Goal: Task Accomplishment & Management: Manage account settings

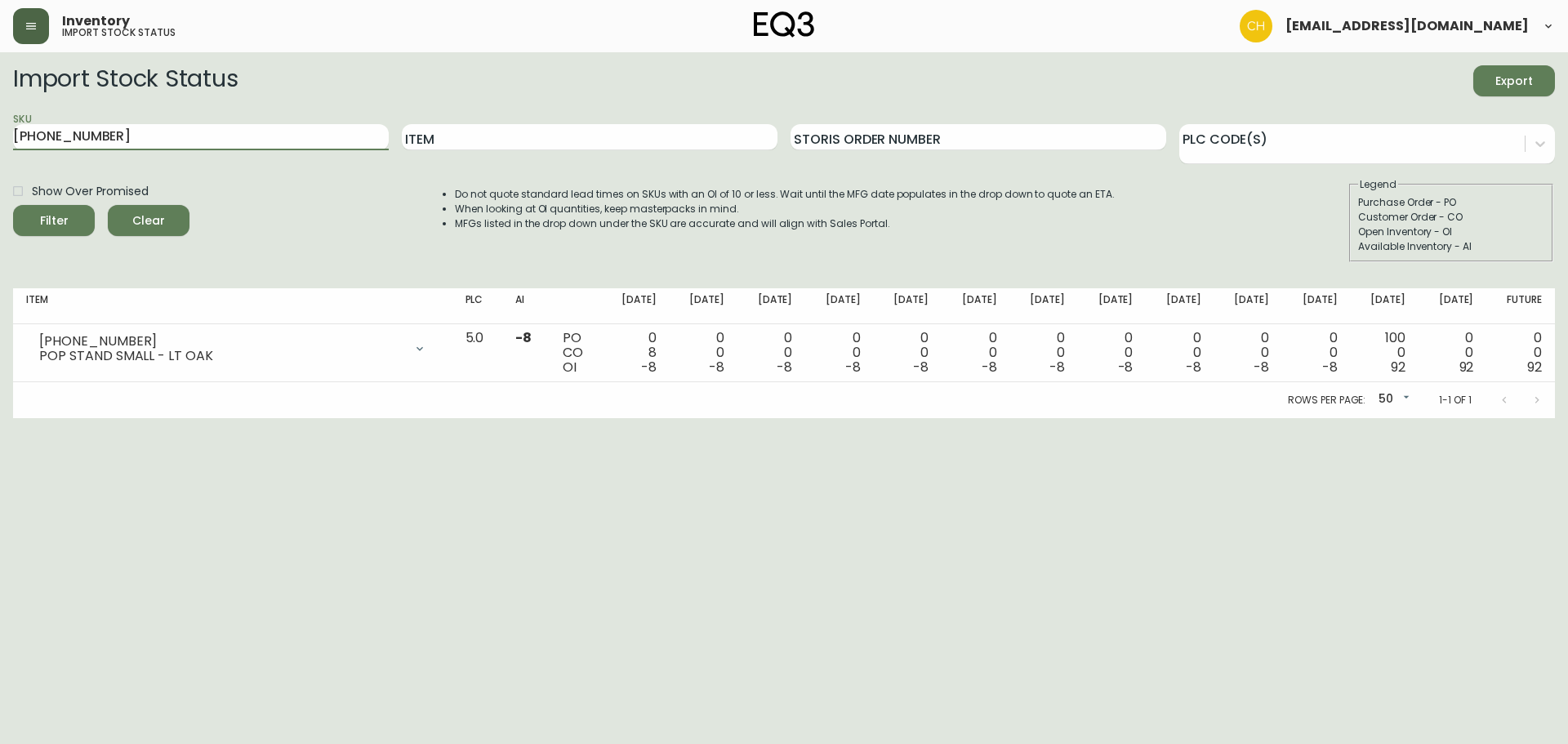
click at [26, 27] on icon "button" at bounding box center [31, 26] width 13 height 13
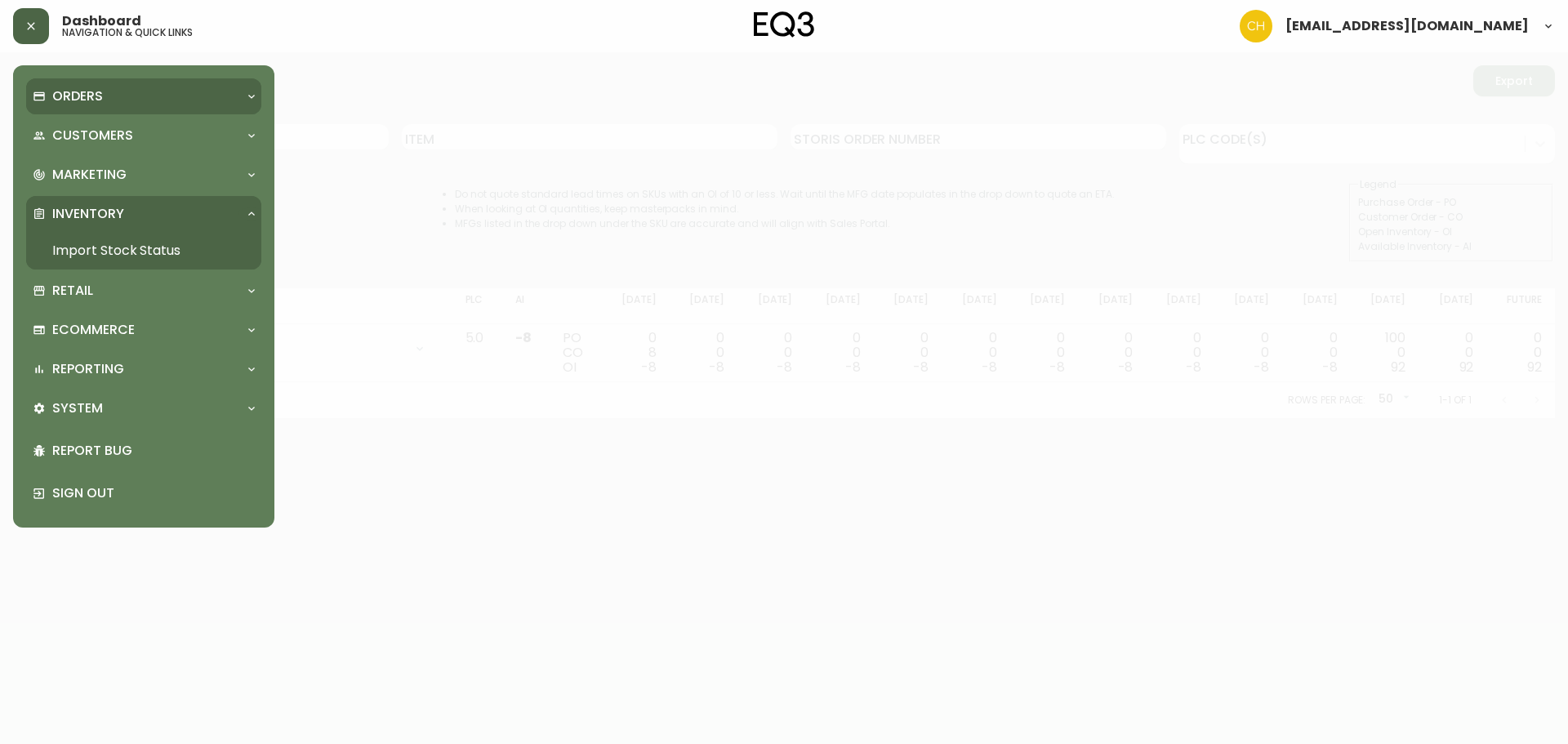
click at [83, 99] on p "Orders" at bounding box center [77, 97] width 51 height 18
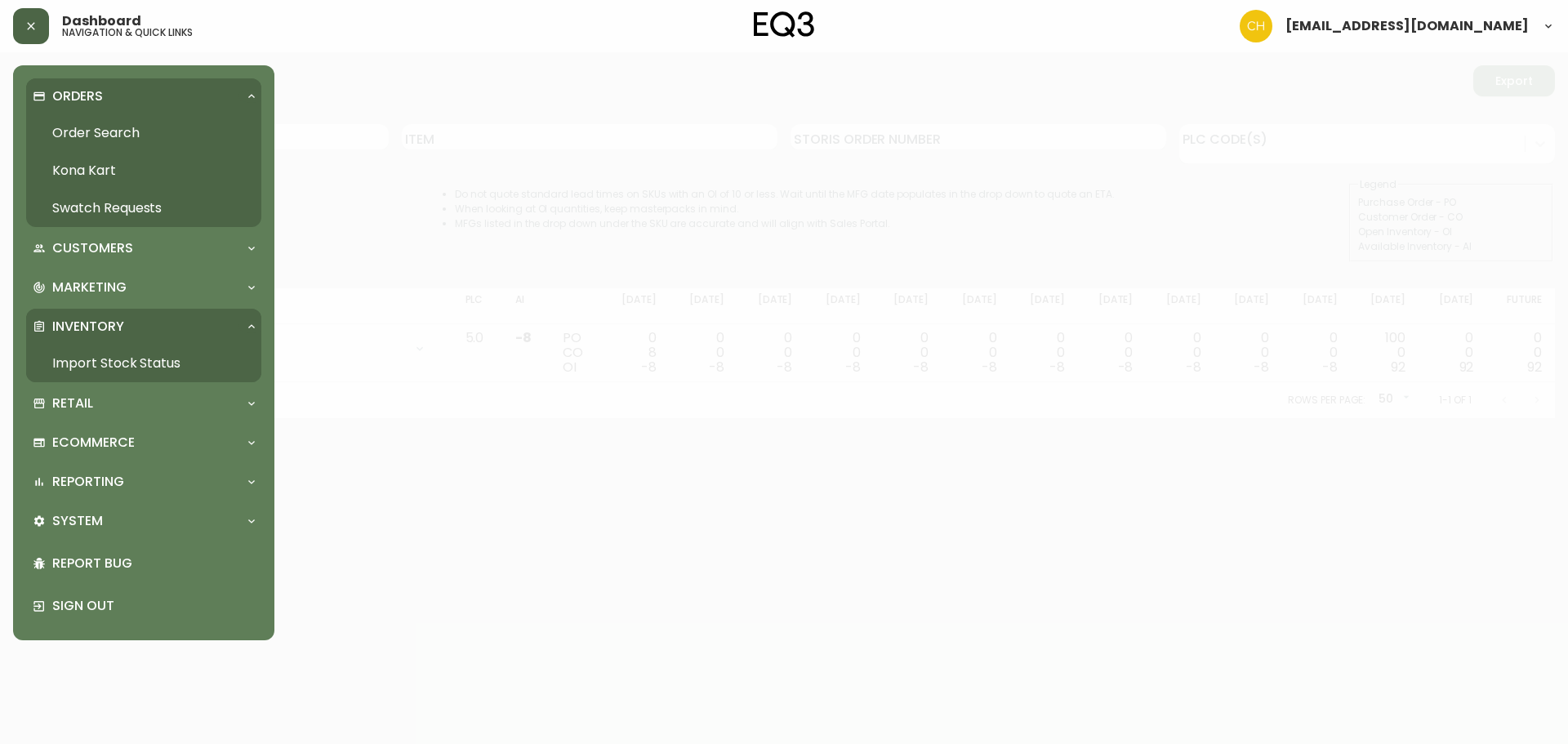
click at [84, 130] on link "Order Search" at bounding box center [144, 132] width 235 height 37
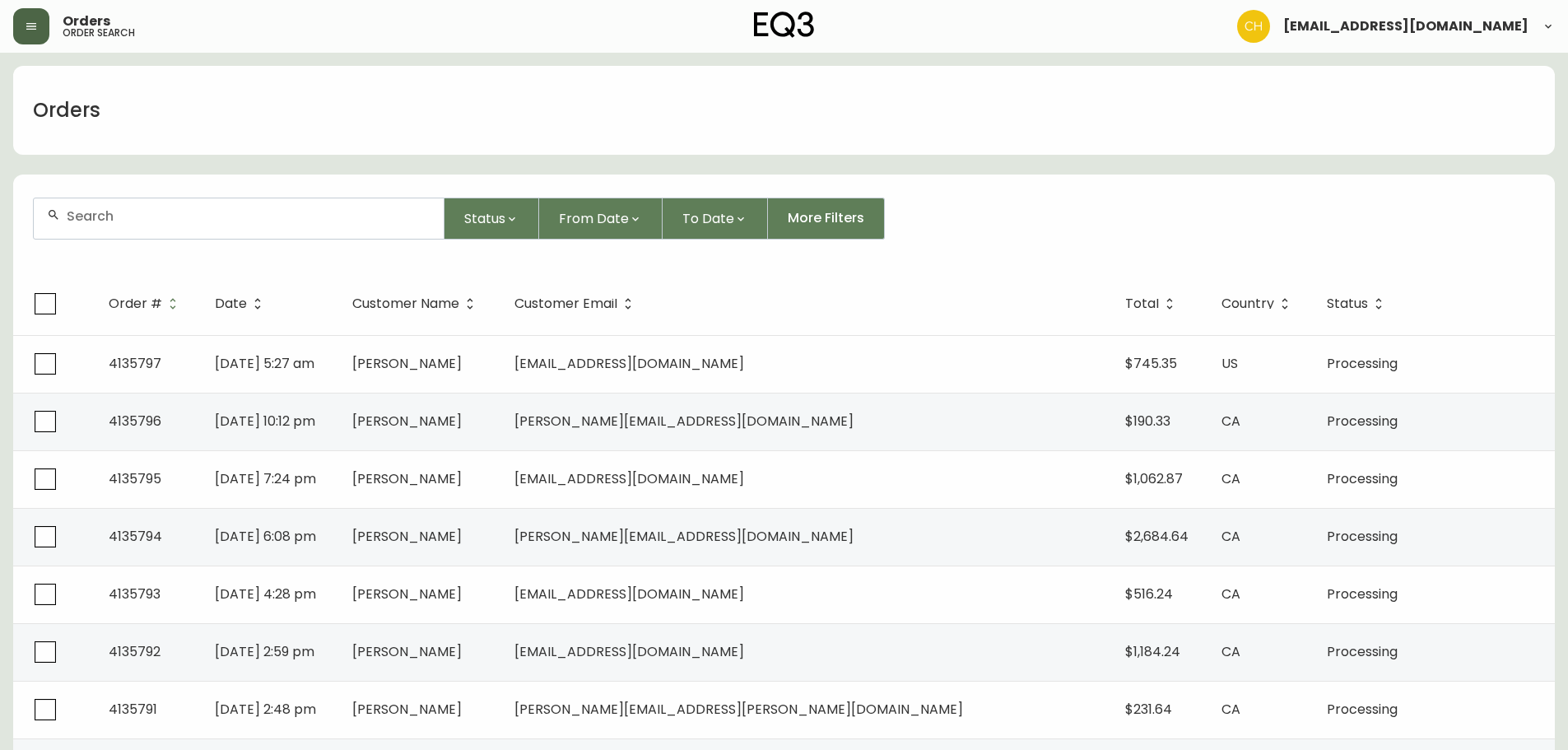
click at [99, 214] on input "text" at bounding box center [249, 216] width 364 height 16
type input "4135784"
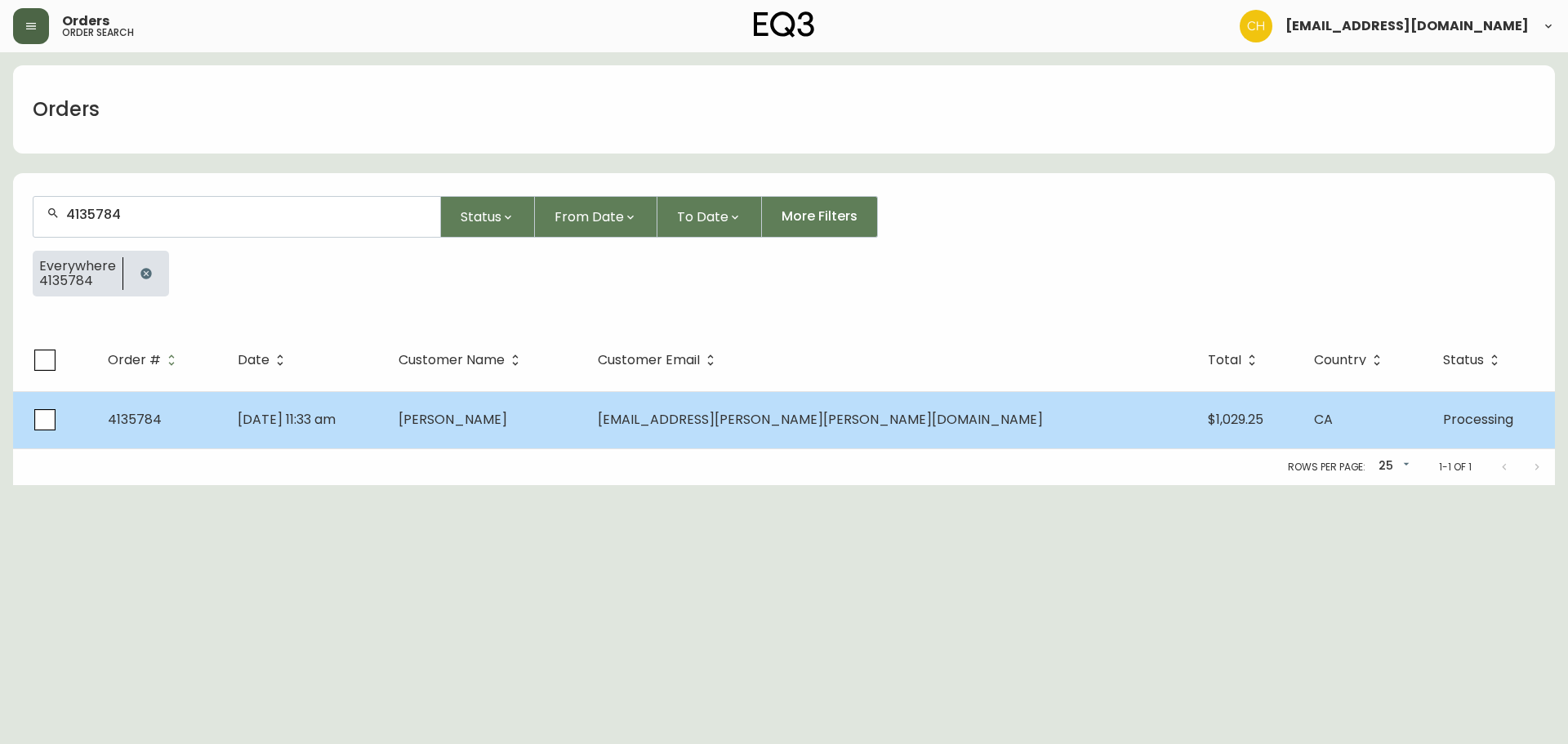
click at [576, 433] on td "[PERSON_NAME]" at bounding box center [485, 419] width 200 height 57
click at [507, 420] on span "[PERSON_NAME]" at bounding box center [452, 419] width 108 height 19
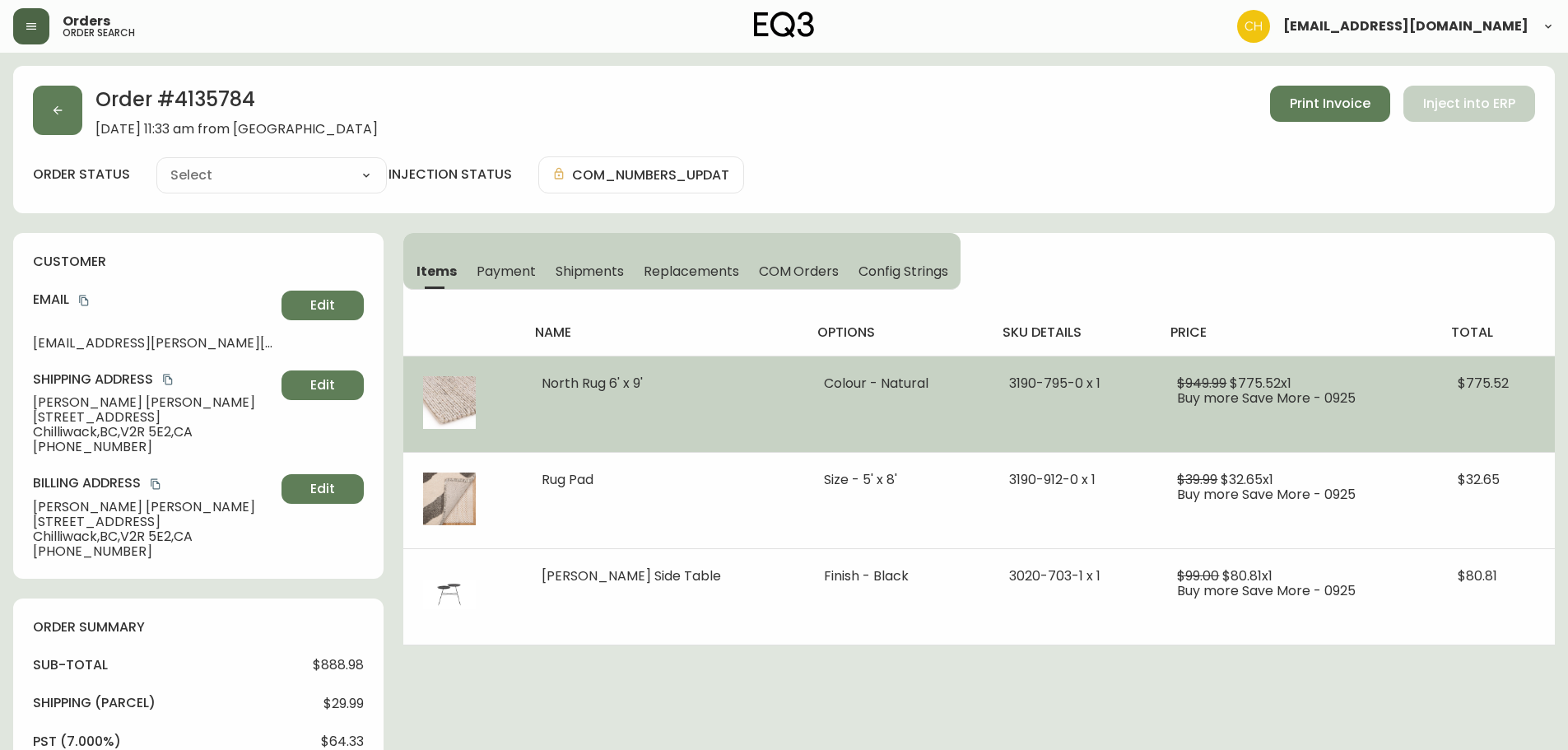
type input "Processing"
select select "PROCESSING"
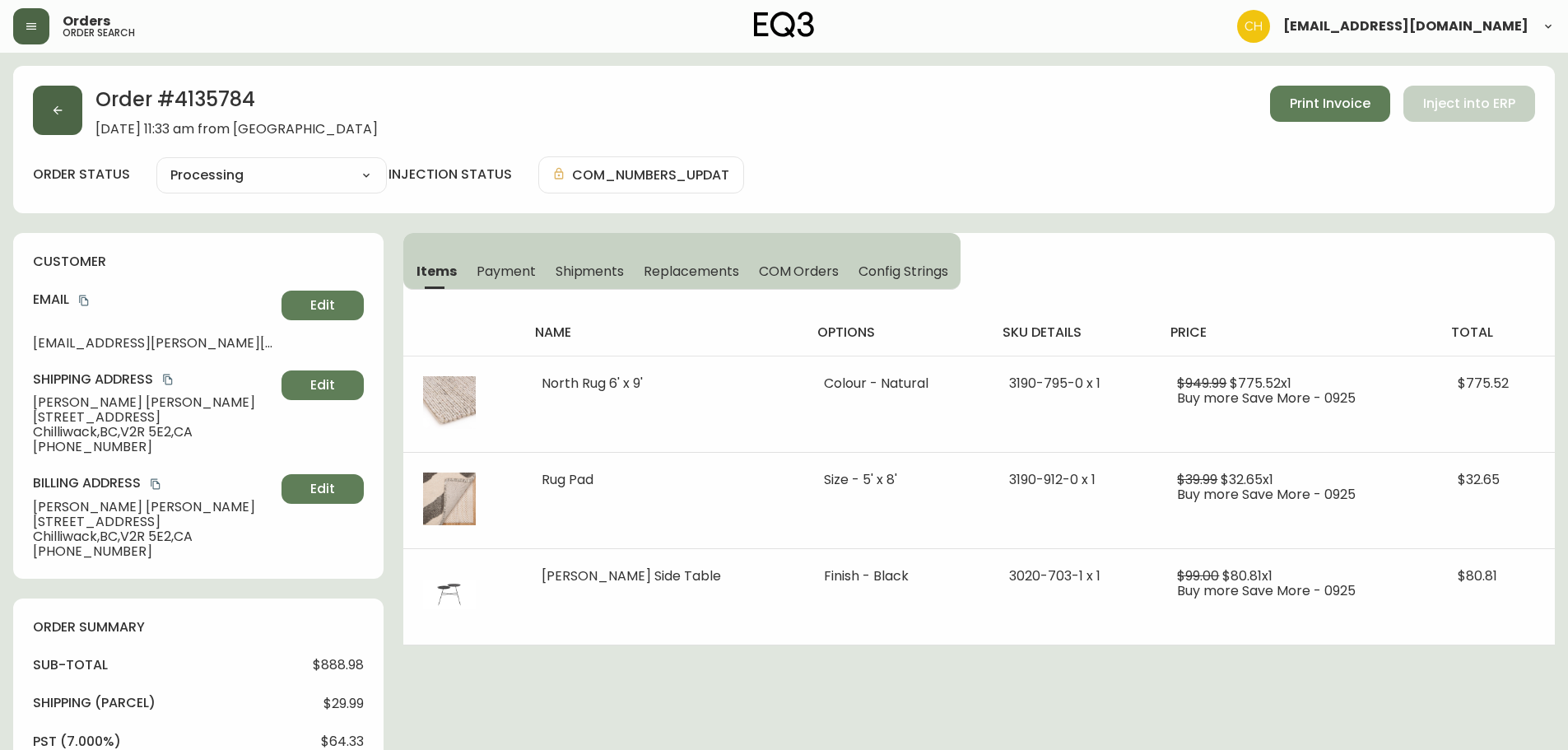
click at [57, 102] on button "button" at bounding box center [58, 110] width 50 height 50
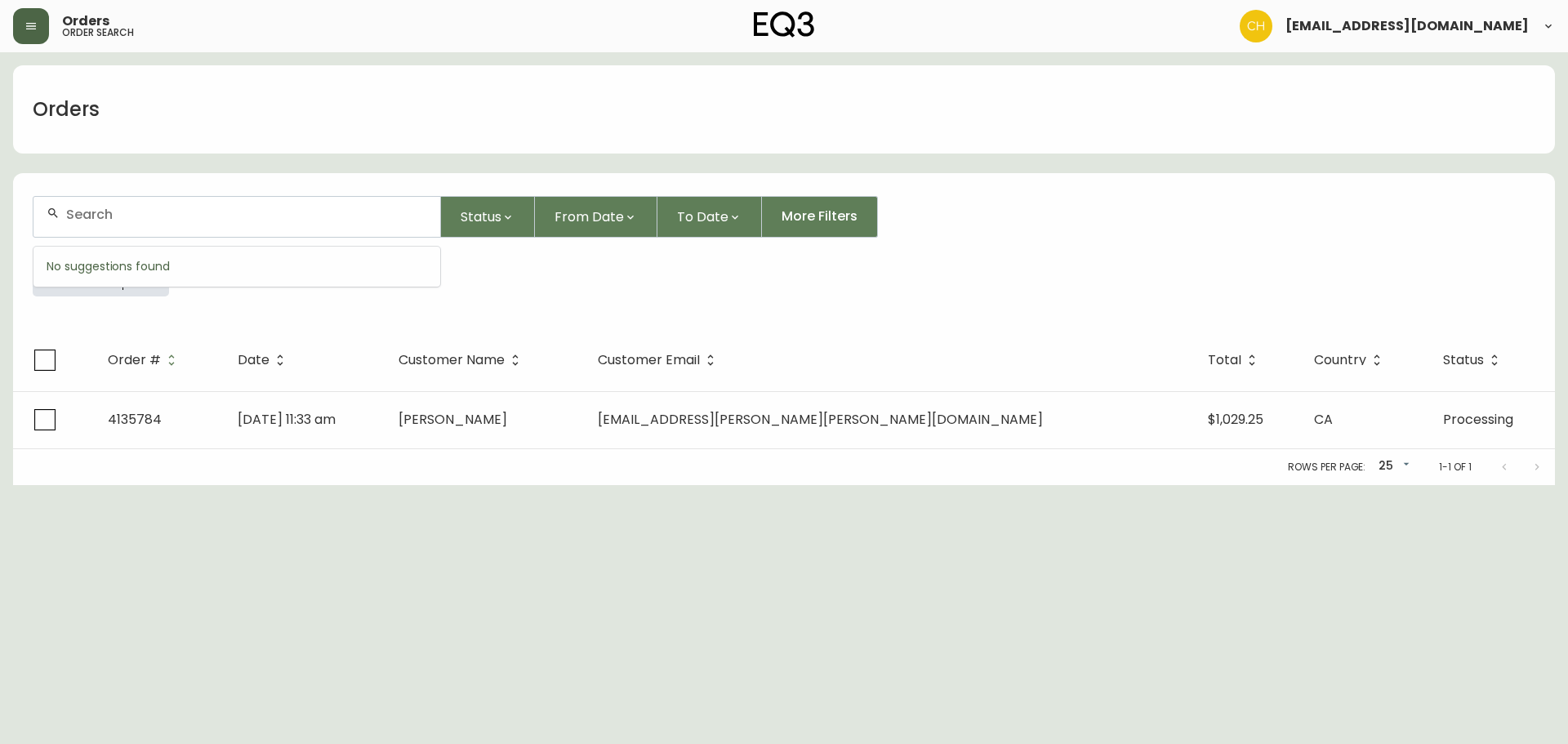
click at [89, 209] on input "text" at bounding box center [247, 214] width 361 height 15
type input "4135781"
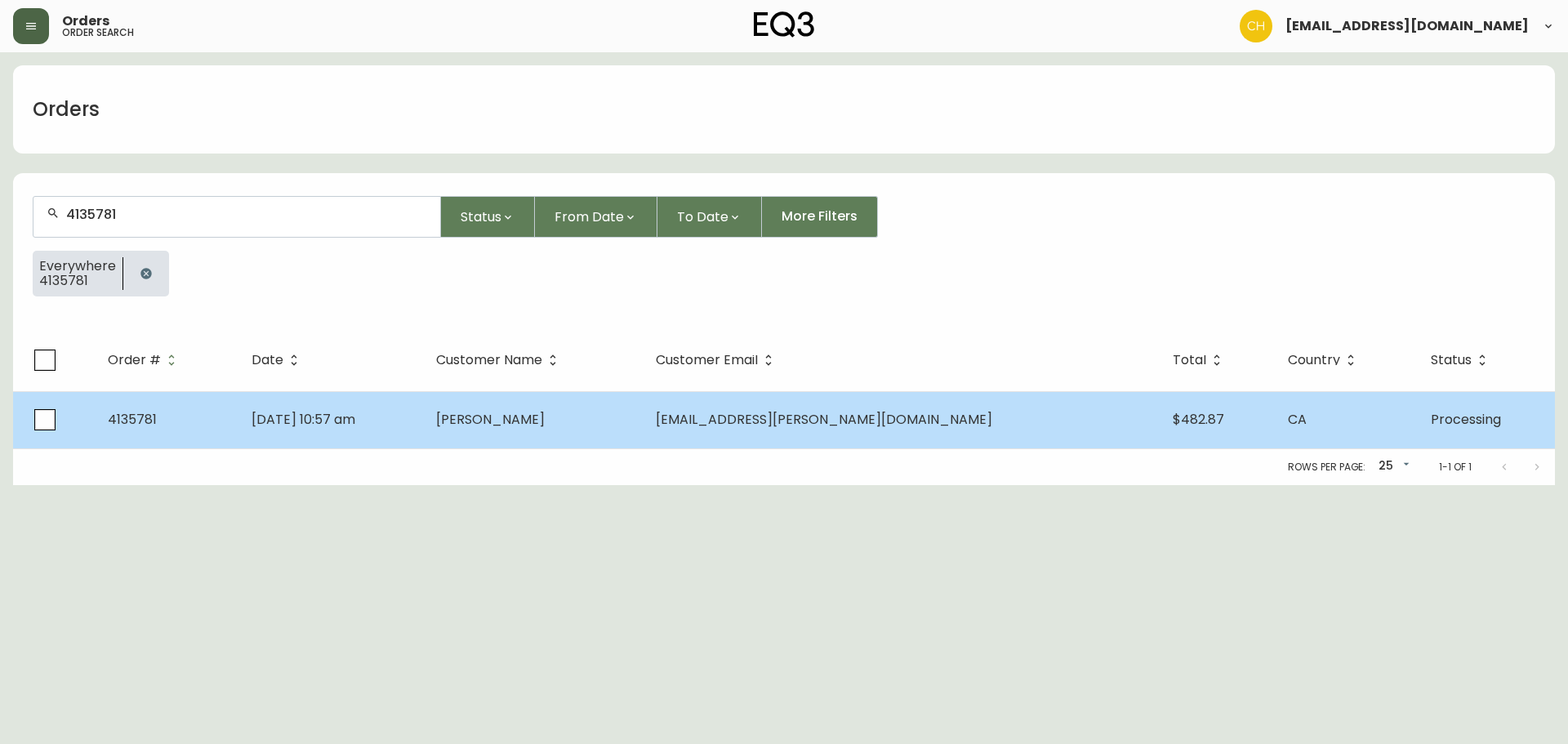
click at [424, 400] on td "[DATE] 10:57 am" at bounding box center [331, 419] width 185 height 57
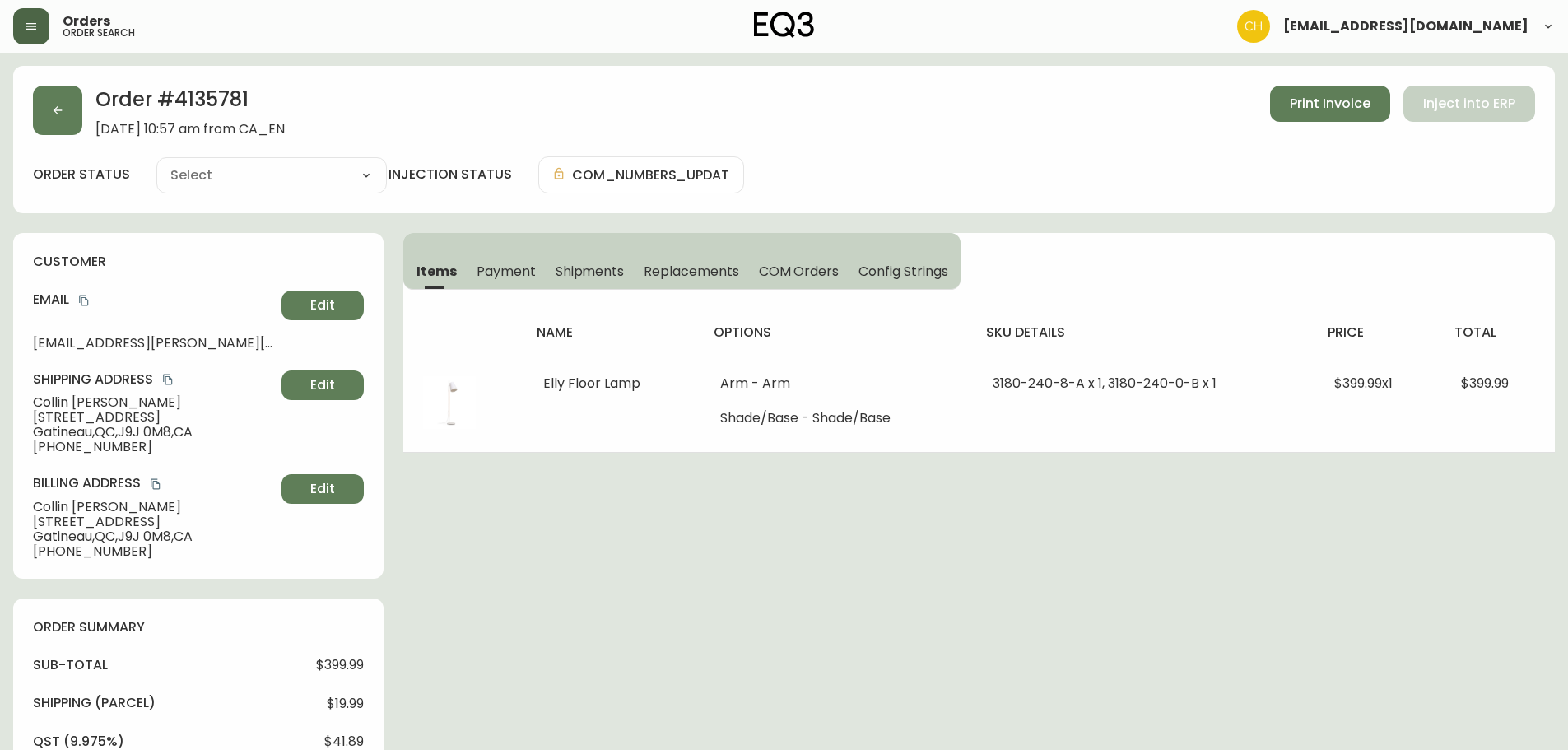
type input "Processing"
select select "PROCESSING"
click at [51, 113] on icon "button" at bounding box center [58, 110] width 13 height 13
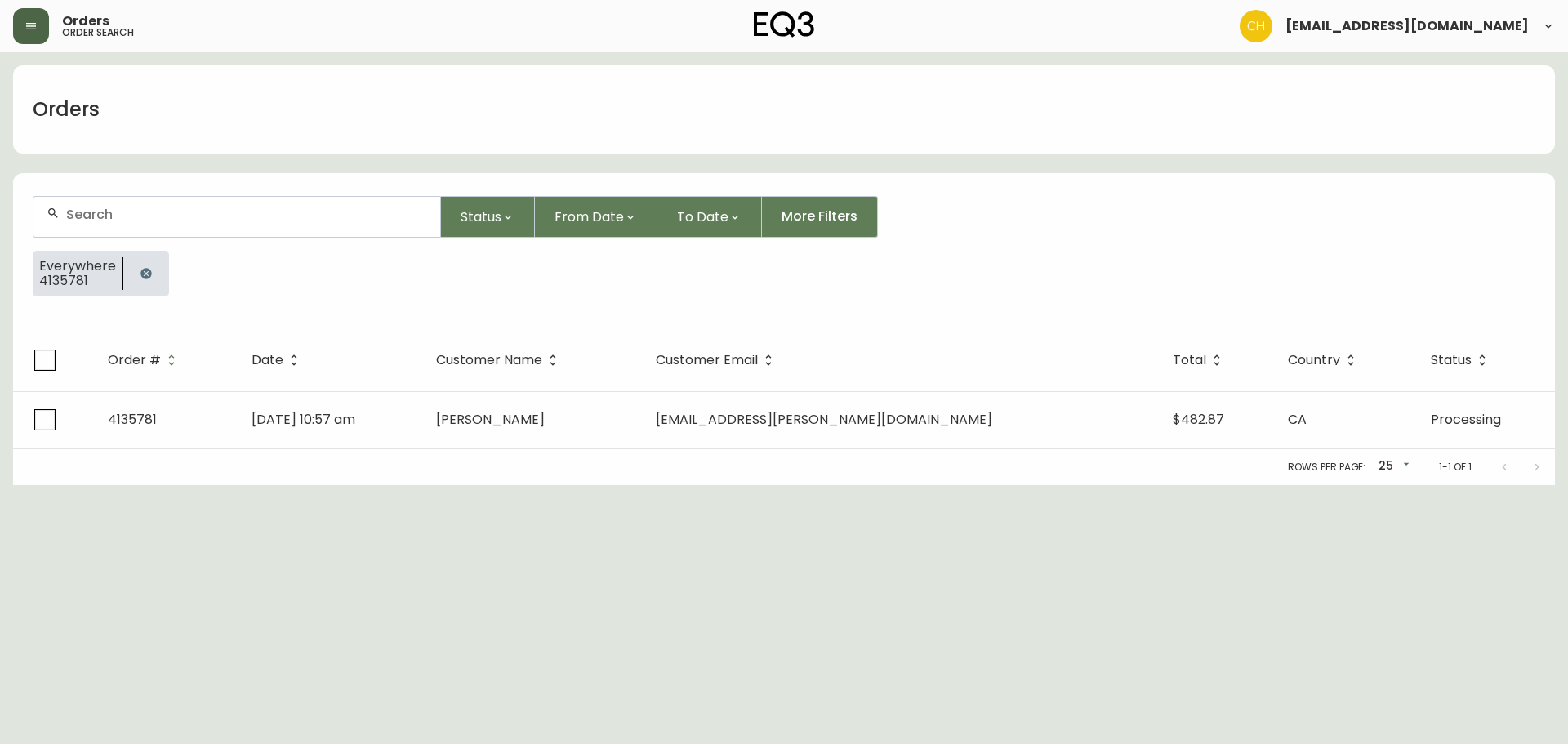
click at [96, 209] on input "text" at bounding box center [247, 214] width 361 height 15
type input "4135782"
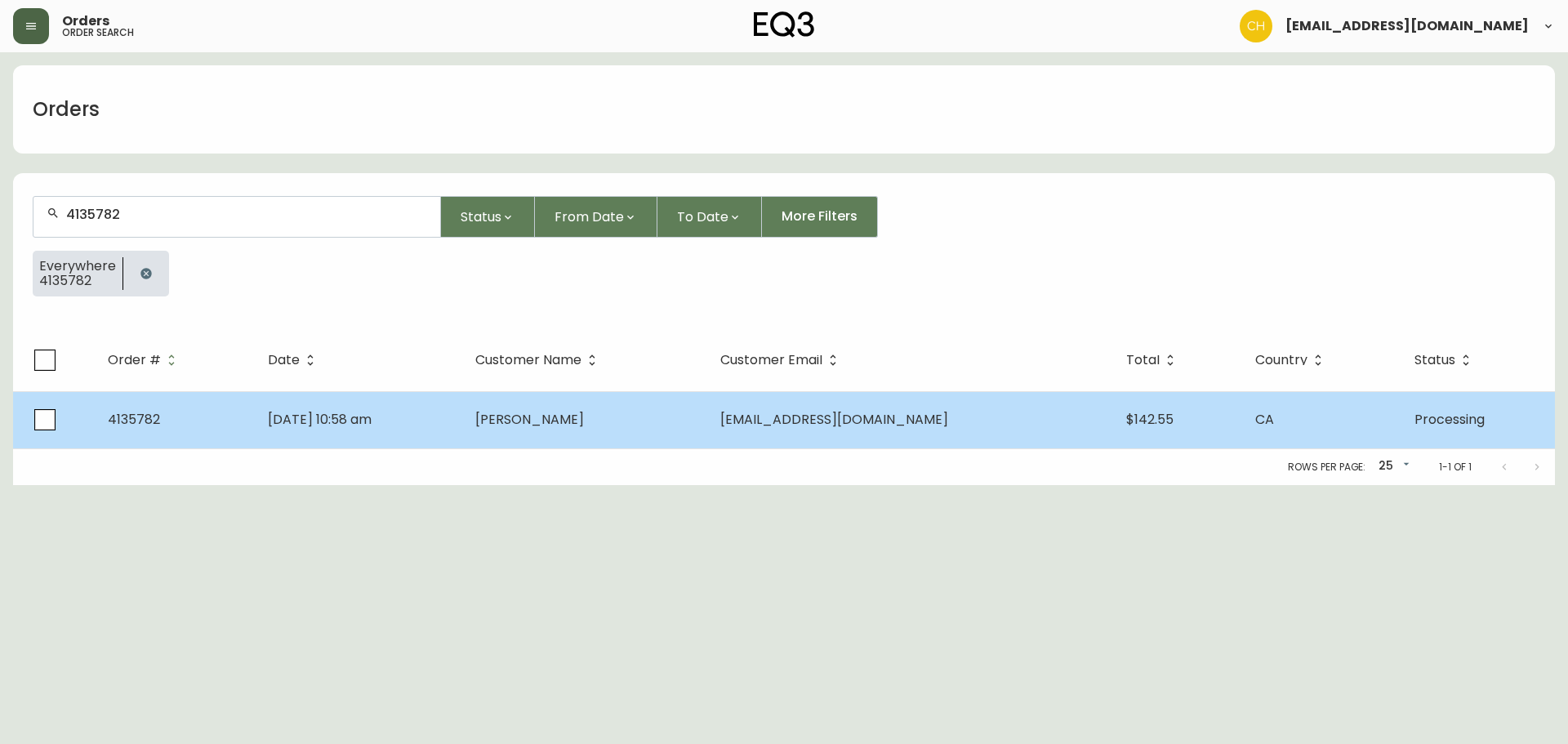
click at [690, 417] on td "[PERSON_NAME]" at bounding box center [584, 419] width 245 height 57
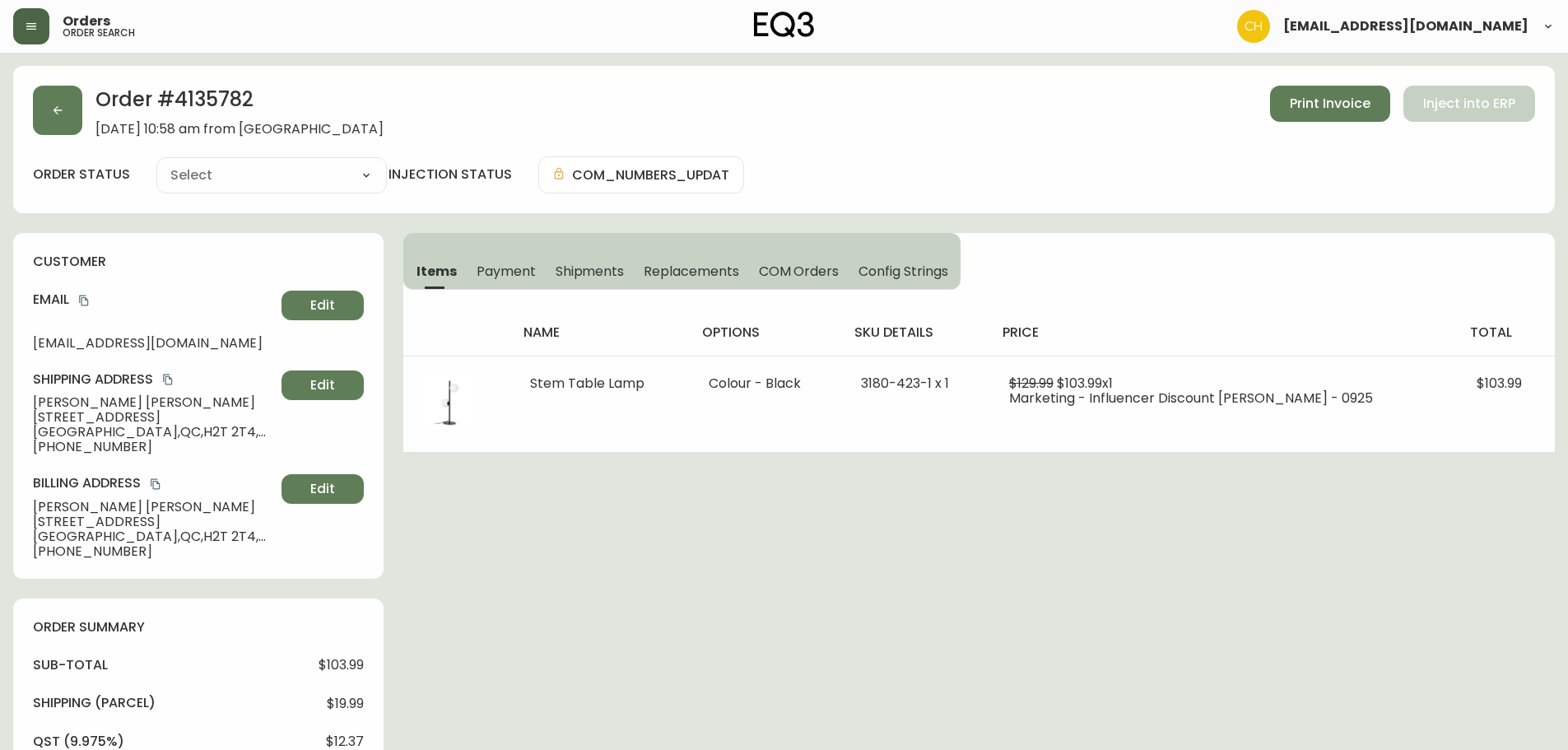
type input "Processing"
select select "PROCESSING"
click at [64, 113] on button "button" at bounding box center [58, 110] width 50 height 50
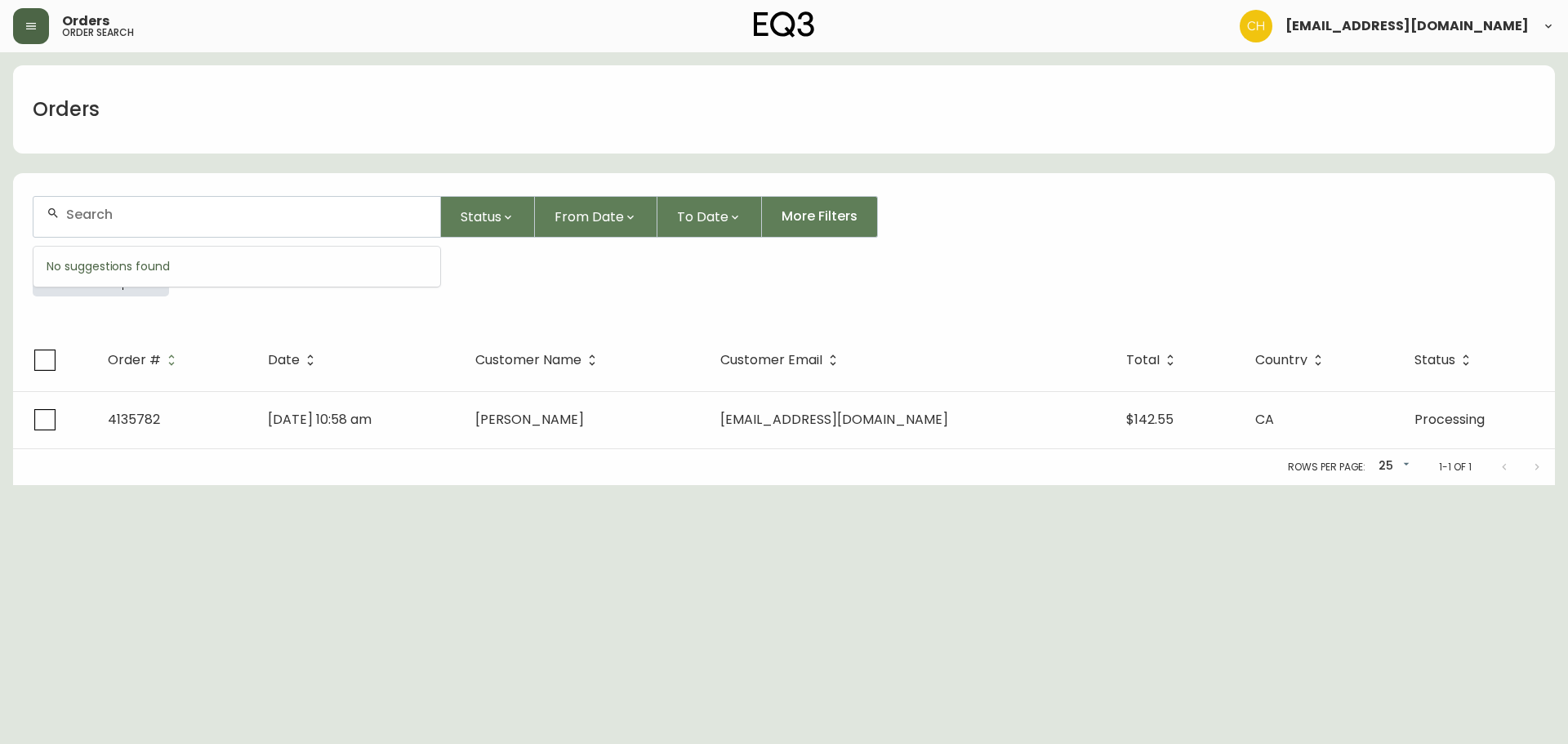
click at [76, 211] on input "text" at bounding box center [247, 214] width 361 height 15
type input "4135783"
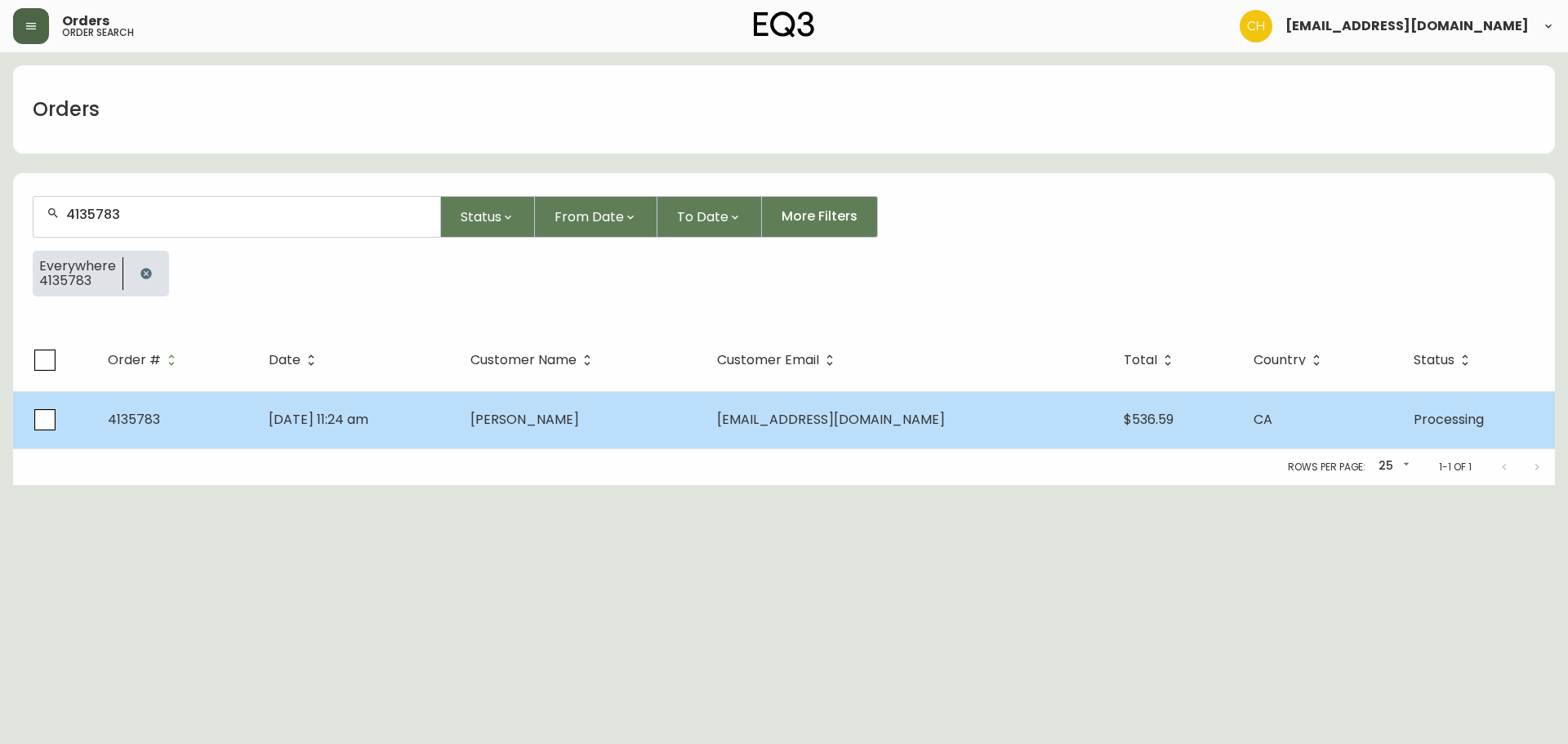
click at [570, 420] on span "[PERSON_NAME]" at bounding box center [524, 419] width 108 height 19
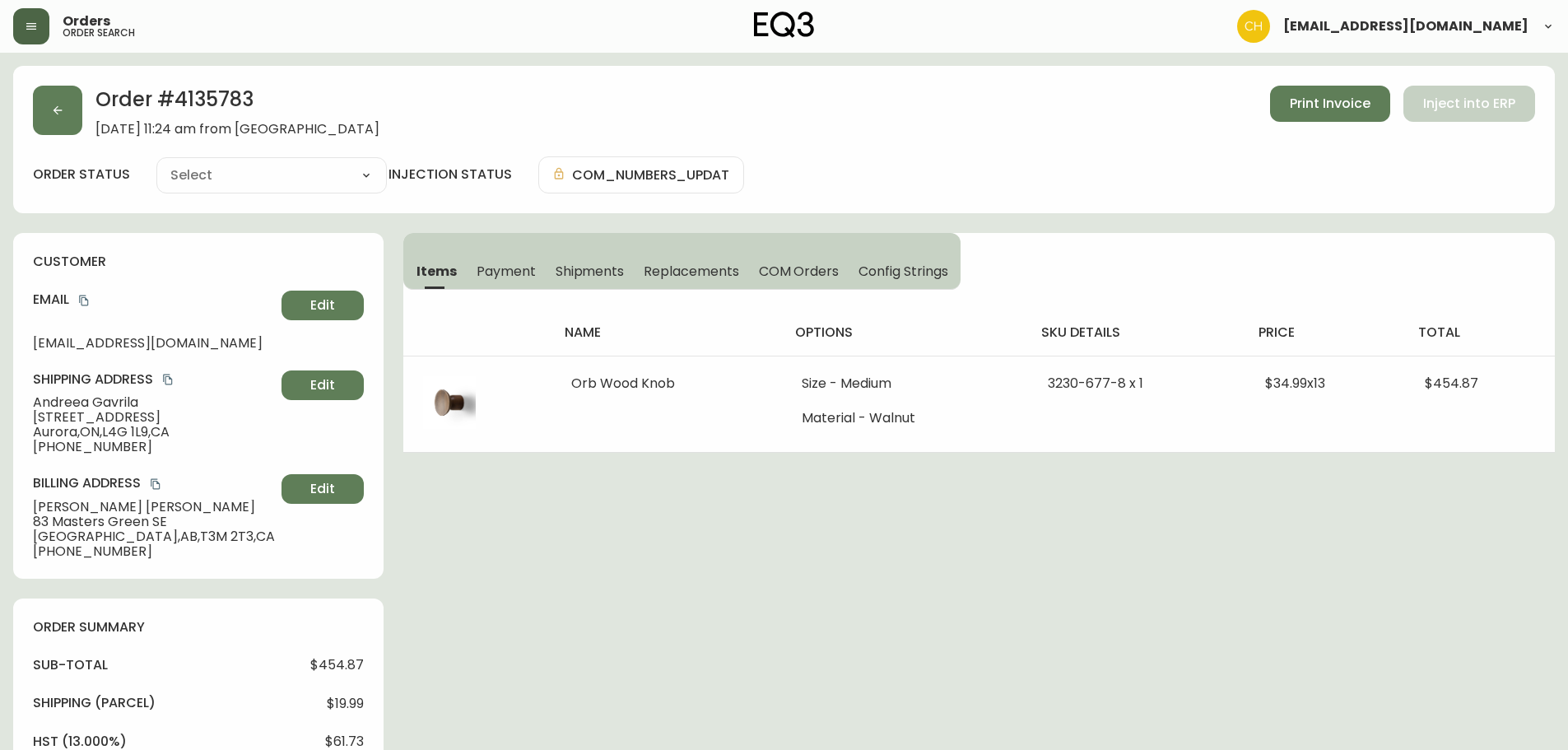
type input "Processing"
select select "PROCESSING"
click at [67, 115] on button "button" at bounding box center [58, 110] width 50 height 50
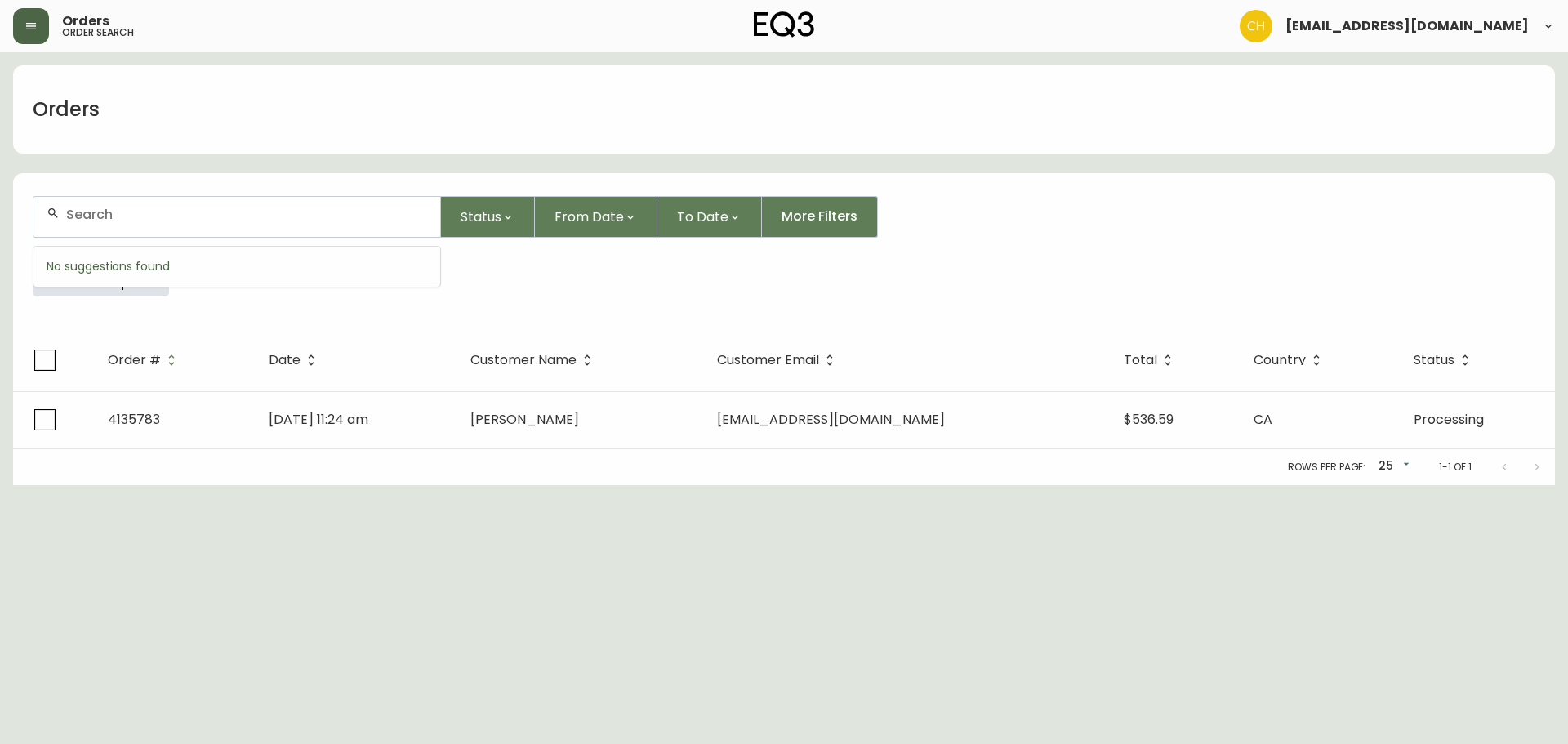
click at [92, 219] on input "text" at bounding box center [247, 214] width 361 height 15
type input "4135784"
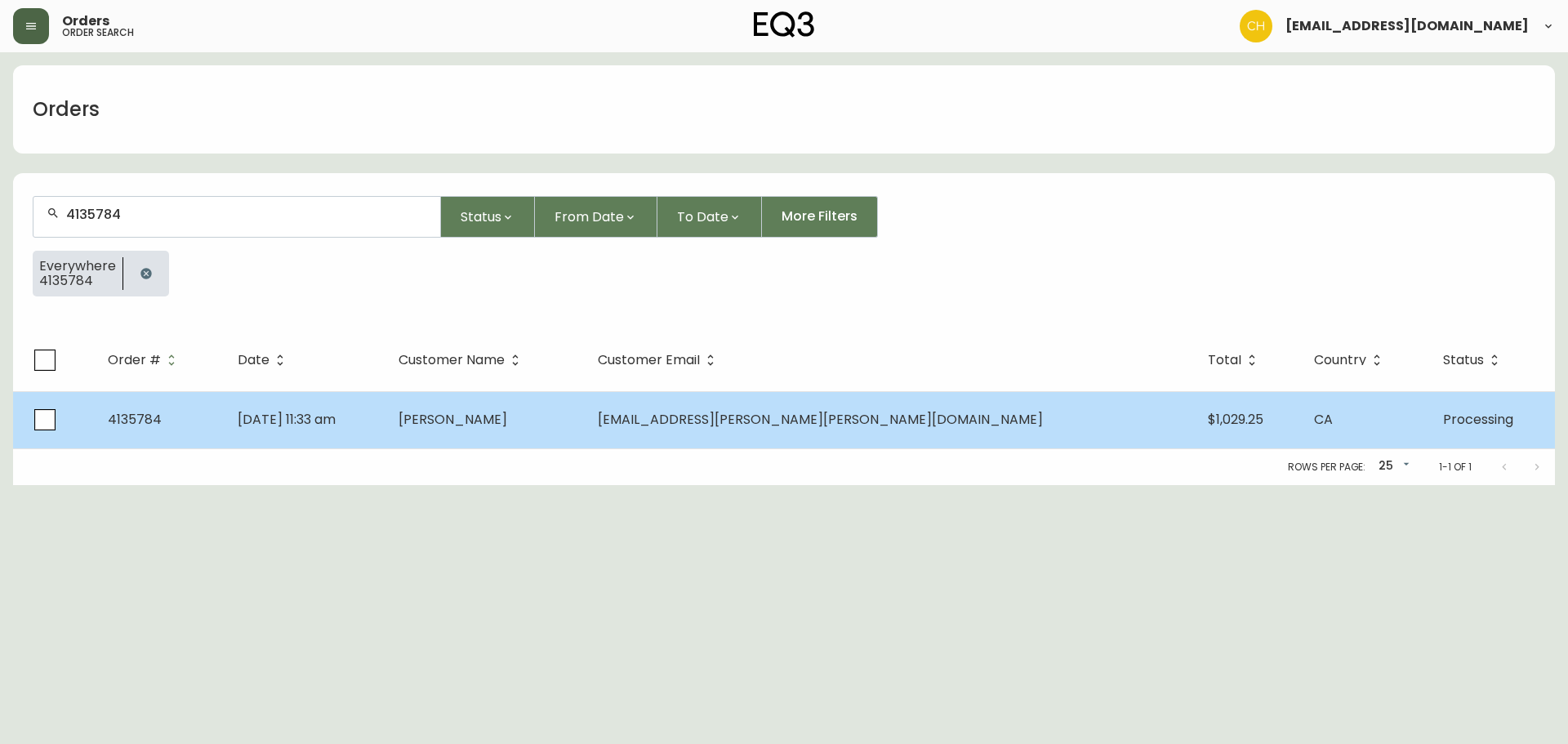
click at [585, 408] on td "[PERSON_NAME]" at bounding box center [485, 419] width 200 height 57
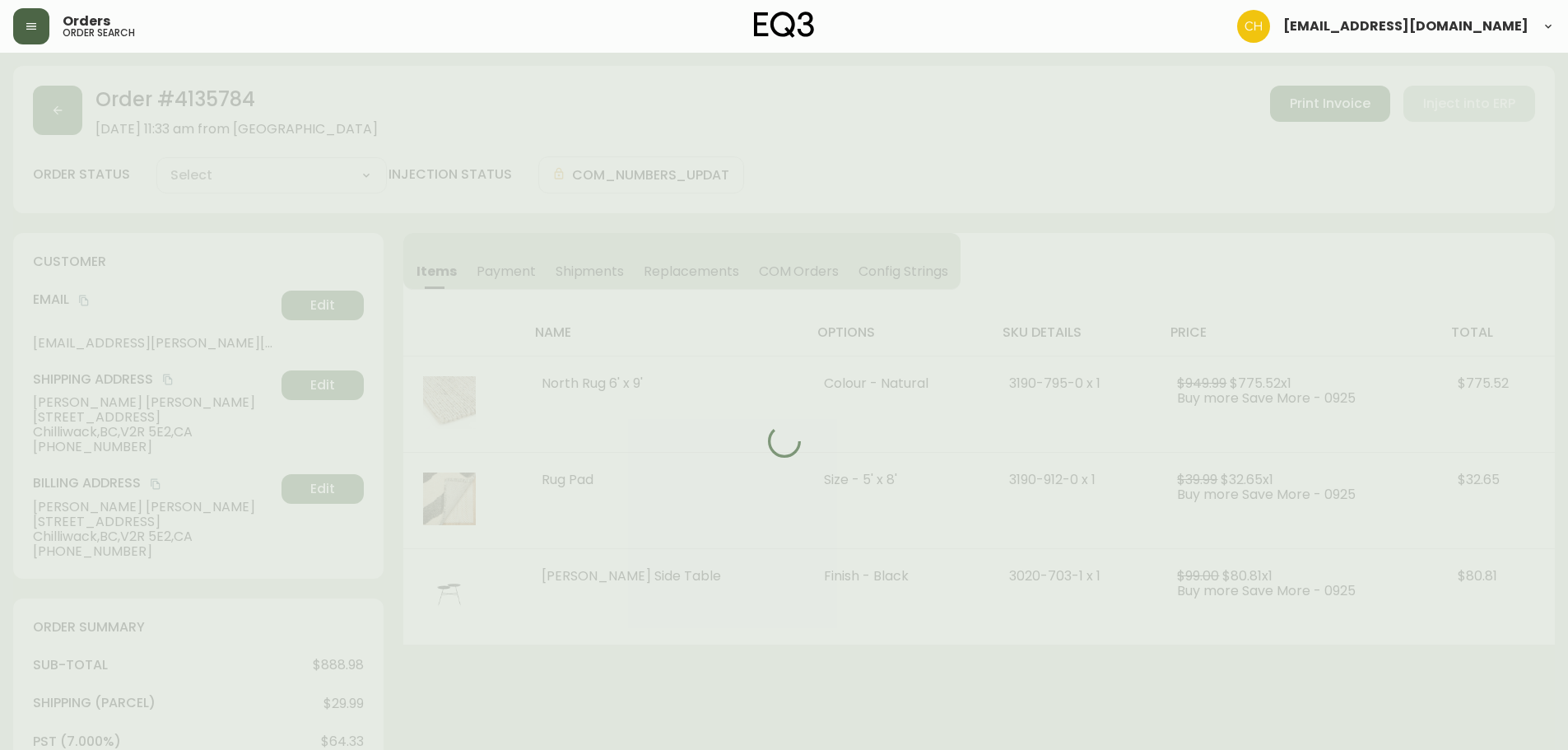
type input "Processing"
select select "PROCESSING"
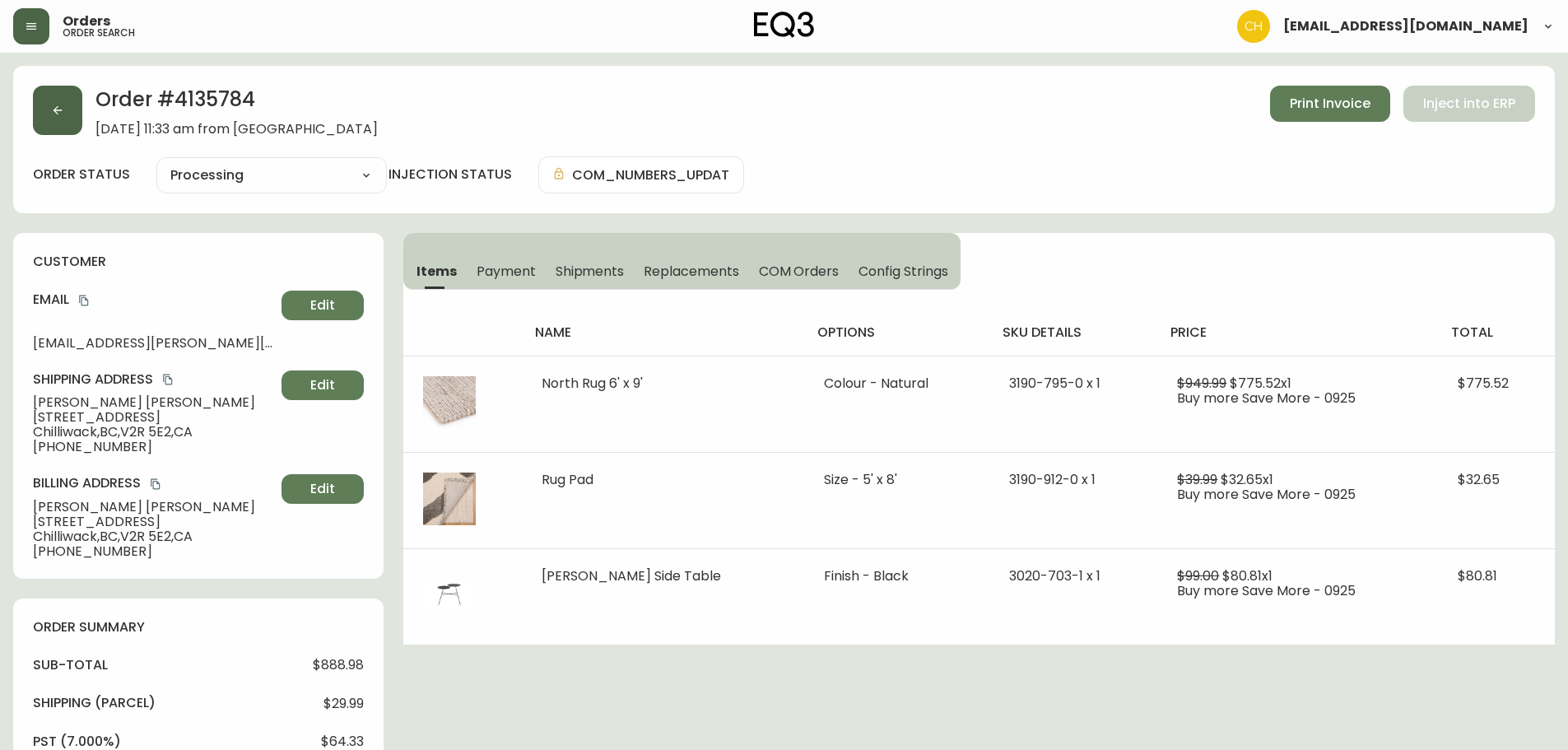
click at [63, 103] on button "button" at bounding box center [58, 110] width 50 height 50
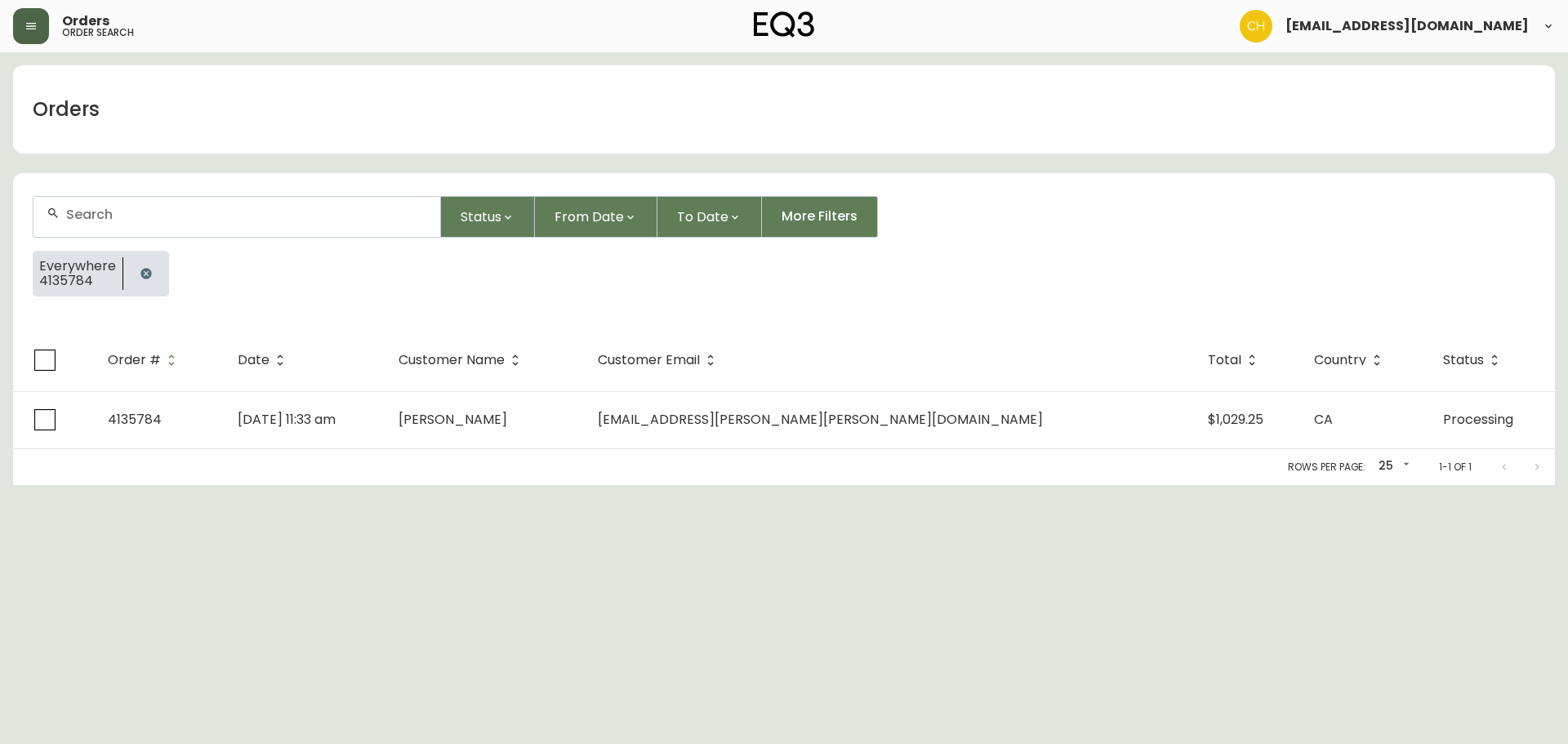
click at [90, 212] on input "text" at bounding box center [247, 214] width 361 height 15
type input "4135788"
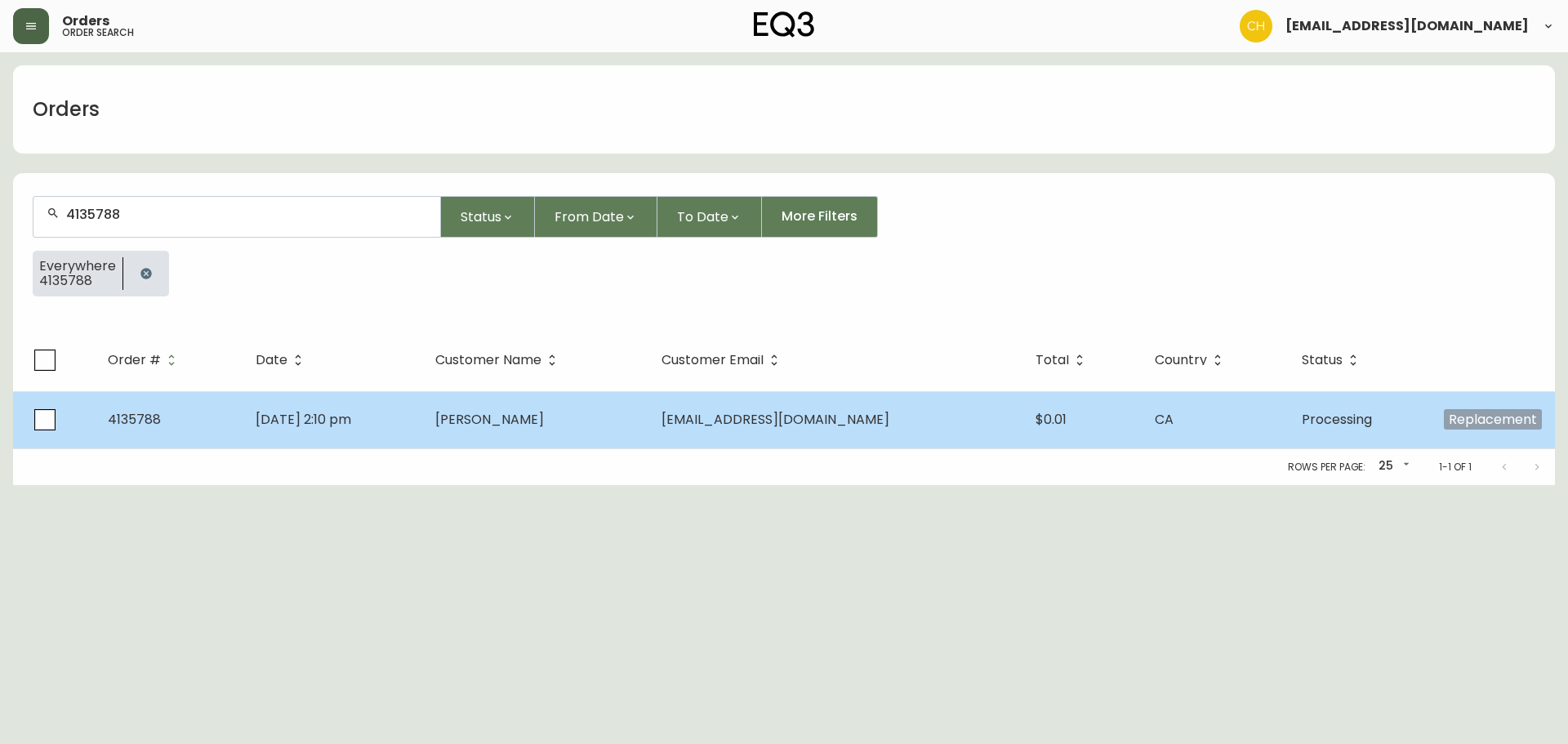
click at [502, 419] on span "[PERSON_NAME]" at bounding box center [489, 419] width 108 height 19
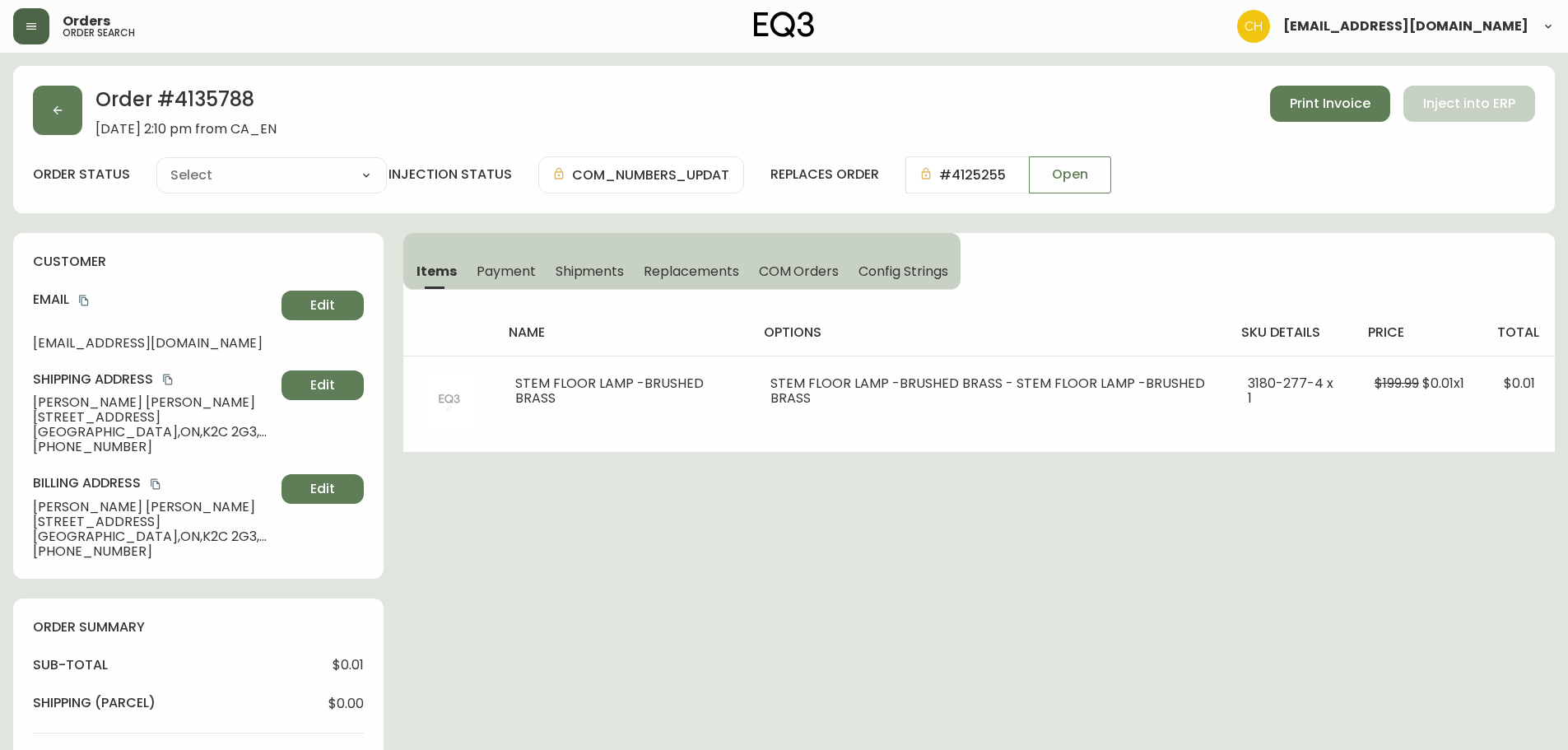
type input "Processing"
select select "PROCESSING"
click at [64, 123] on button "button" at bounding box center [58, 110] width 50 height 50
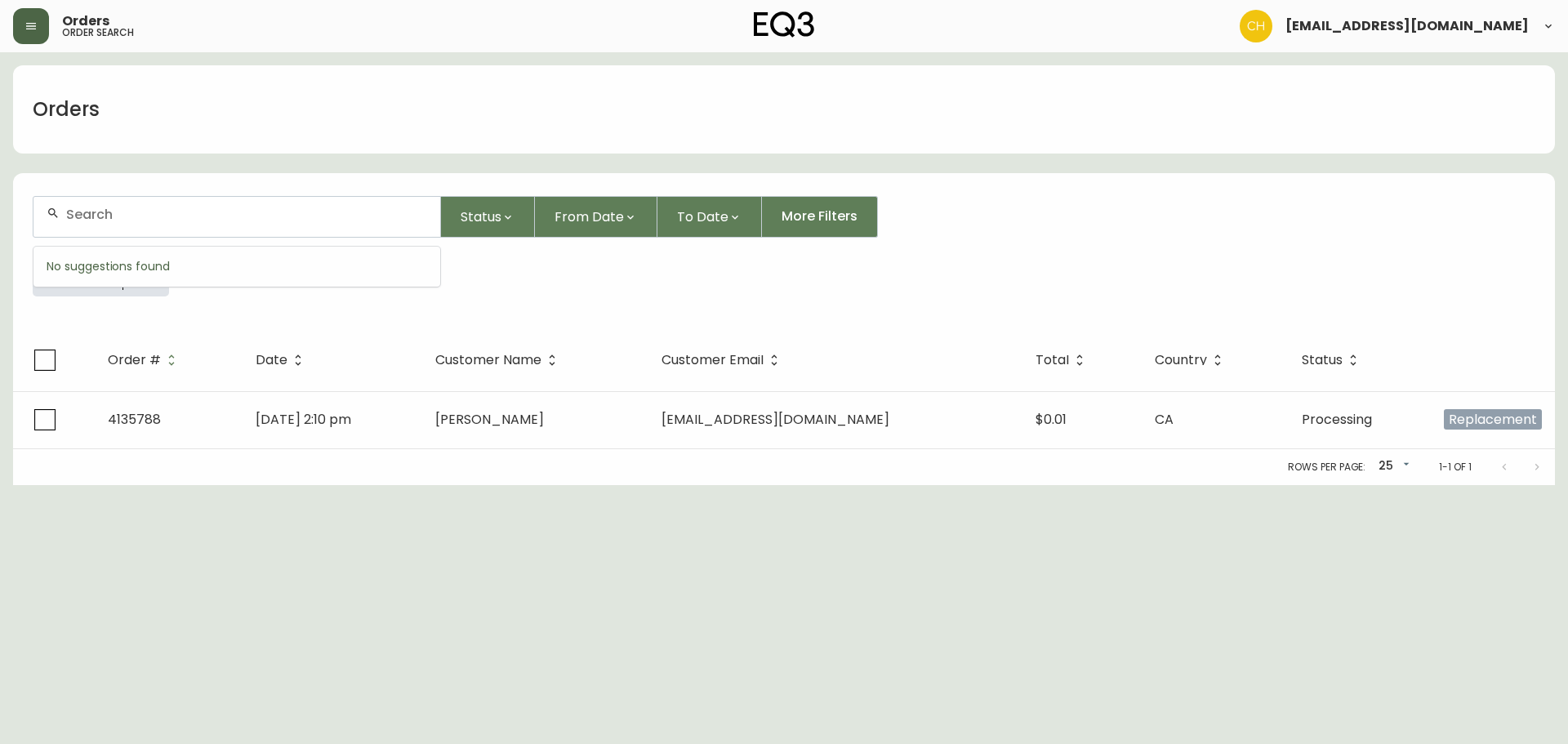
click at [103, 216] on input "text" at bounding box center [247, 214] width 361 height 15
type input "4135796"
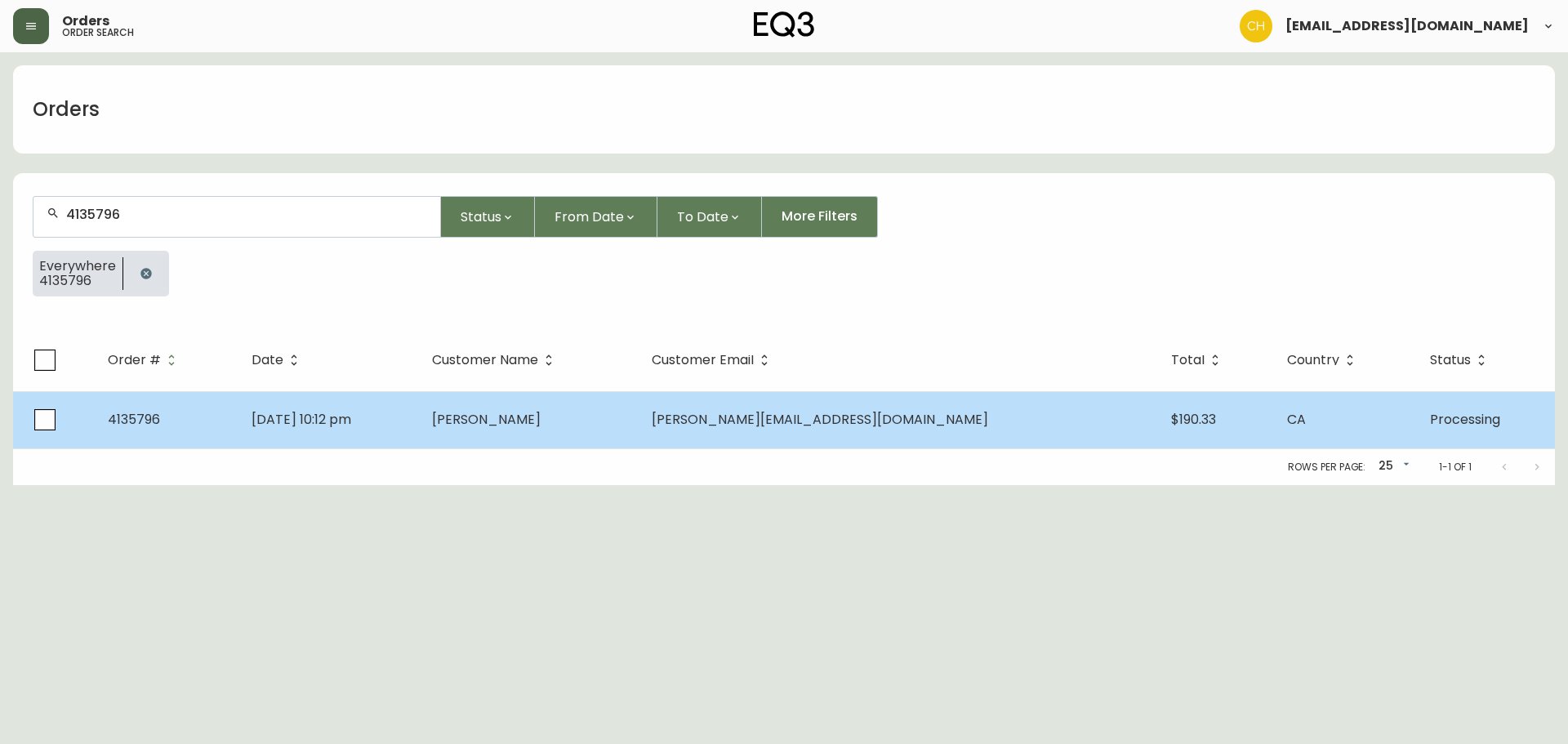
click at [540, 422] on span "[PERSON_NAME]" at bounding box center [486, 419] width 108 height 19
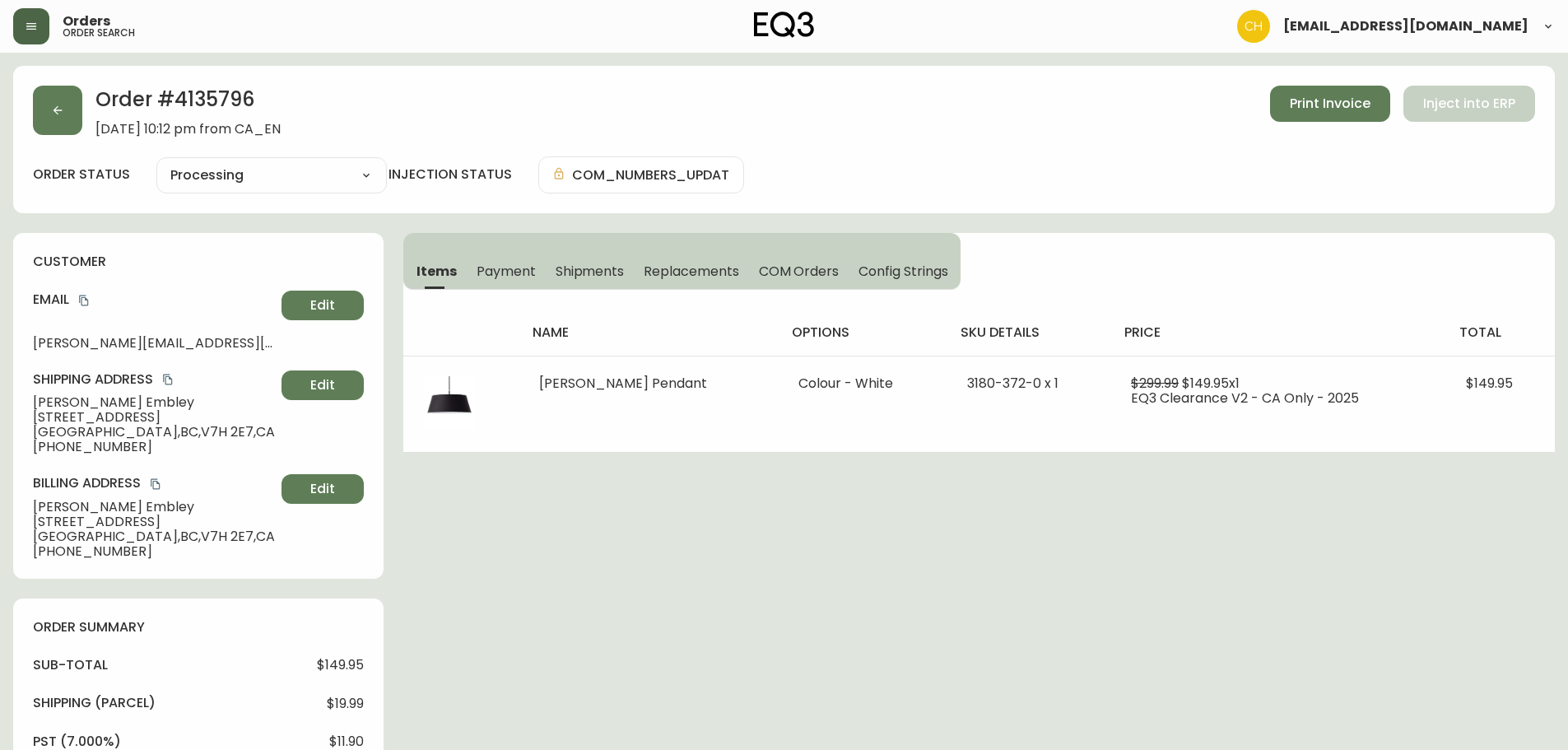
type input "Processing"
select select "PROCESSING"
